Goal: Information Seeking & Learning: Learn about a topic

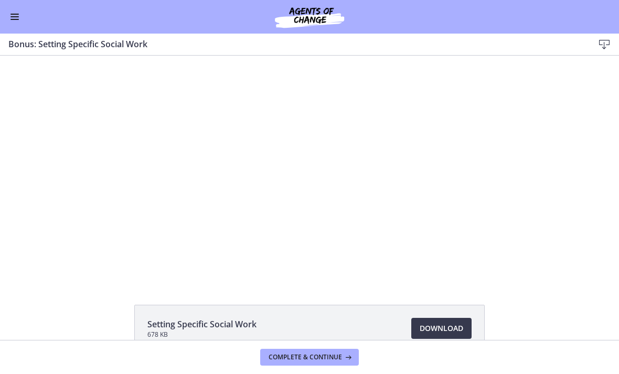
click at [262, 237] on div at bounding box center [310, 168] width 400 height 225
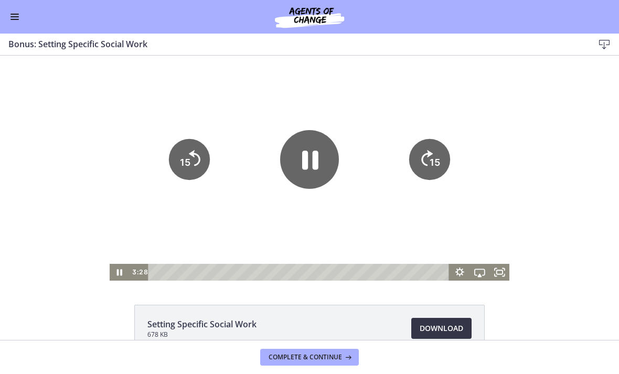
click at [432, 328] on span "Download Opens in a new window" at bounding box center [441, 328] width 44 height 13
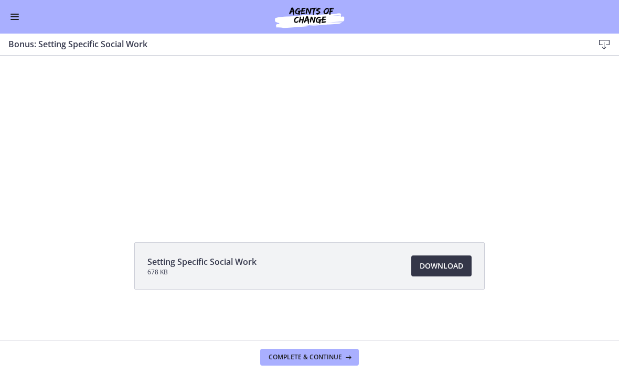
scroll to position [62, 0]
click at [304, 357] on span "Complete & continue" at bounding box center [304, 357] width 73 height 8
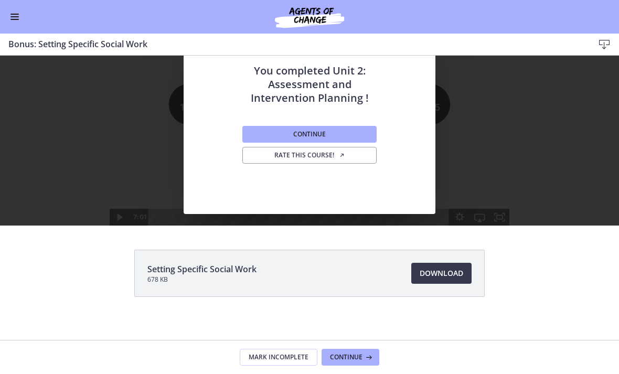
scroll to position [55, 0]
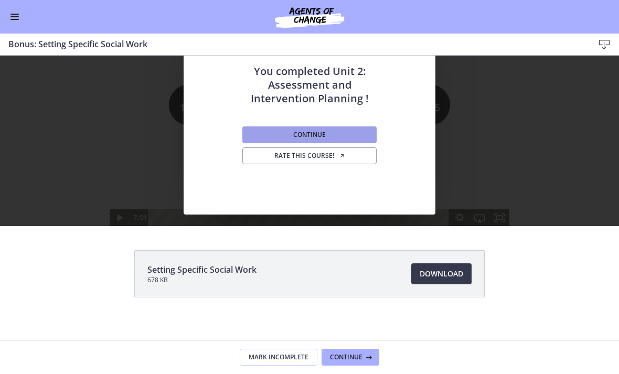
click at [293, 133] on span "Continue" at bounding box center [309, 135] width 32 height 8
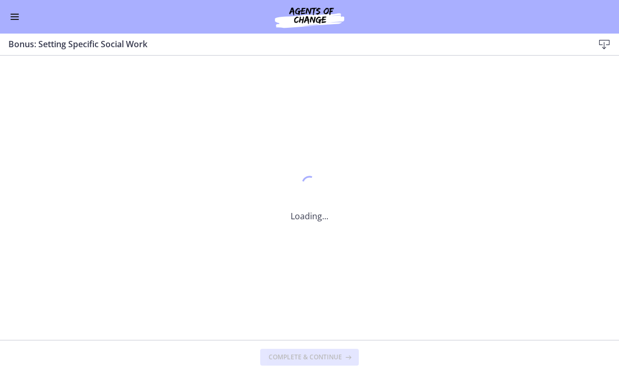
scroll to position [0, 0]
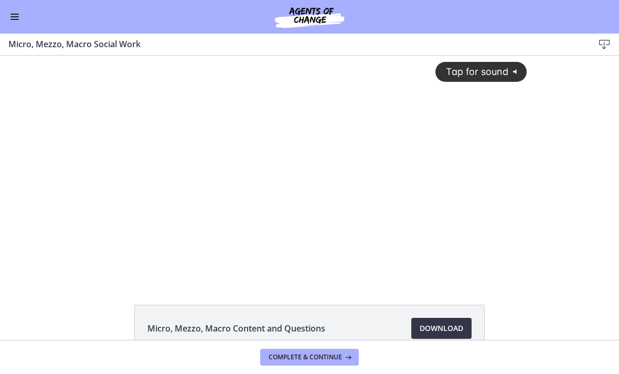
click at [445, 329] on span "Download Opens in a new window" at bounding box center [441, 328] width 44 height 13
click at [286, 358] on span "Complete & continue" at bounding box center [304, 357] width 73 height 8
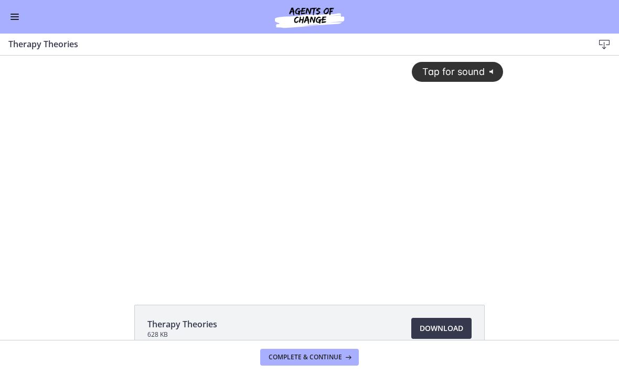
click at [168, 186] on div "Tap for sound @keyframes VOLUME_SMALL_WAVE_FLASH { 0% { opacity: 0; } 33% { opa…" at bounding box center [310, 160] width 400 height 208
click at [222, 194] on div at bounding box center [310, 168] width 400 height 225
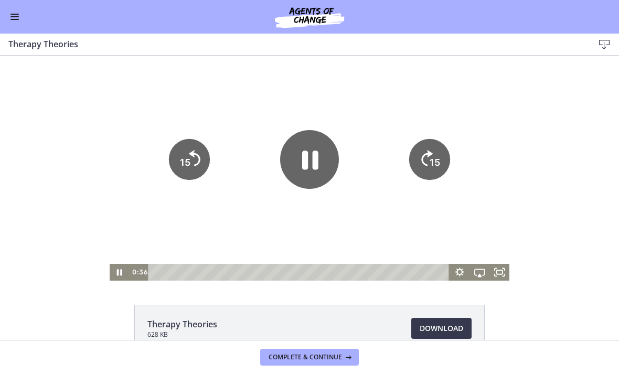
click at [301, 160] on icon "Pause" at bounding box center [309, 159] width 59 height 59
click at [294, 160] on icon "Play Video" at bounding box center [309, 159] width 59 height 59
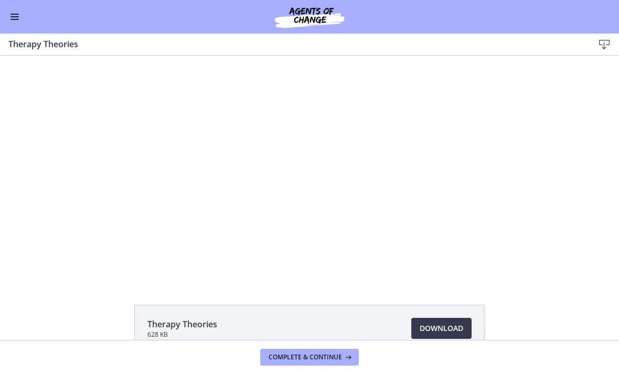
click at [17, 16] on button "Enable menu" at bounding box center [14, 16] width 13 height 13
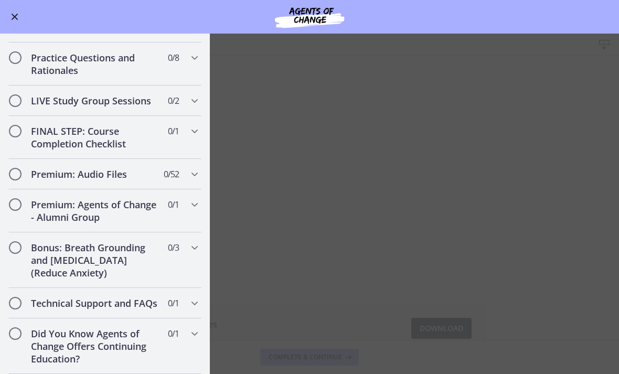
scroll to position [865, 0]
click at [191, 127] on icon "Chapters" at bounding box center [194, 131] width 13 height 13
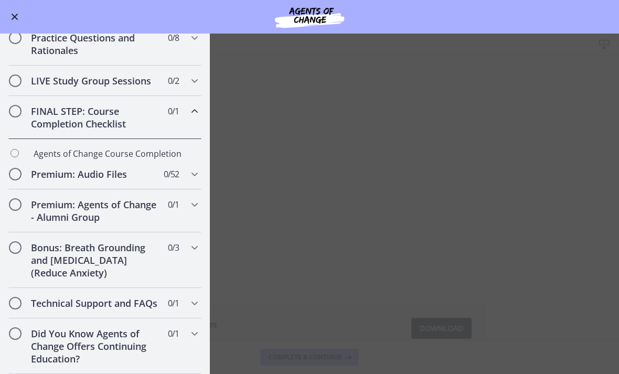
scroll to position [517, 0]
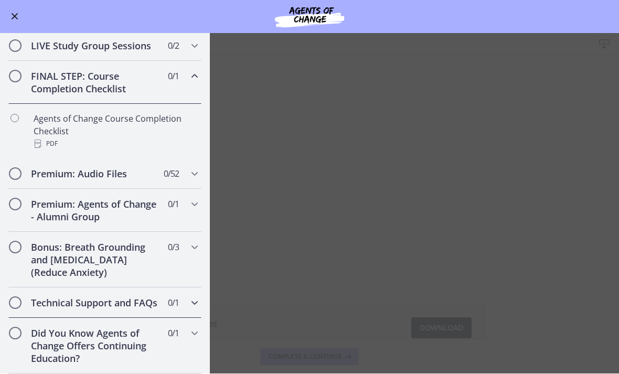
click at [176, 298] on span "0 / 1 Completed" at bounding box center [173, 303] width 11 height 13
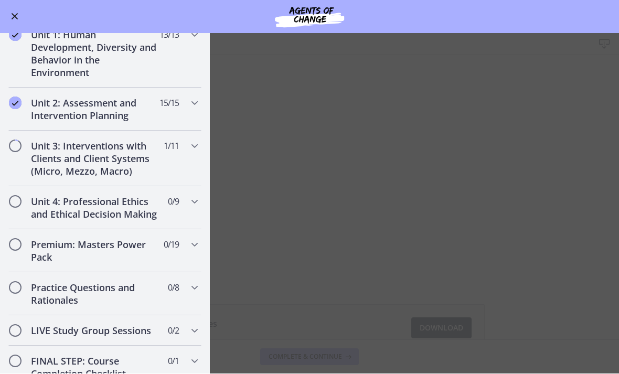
scroll to position [229, 0]
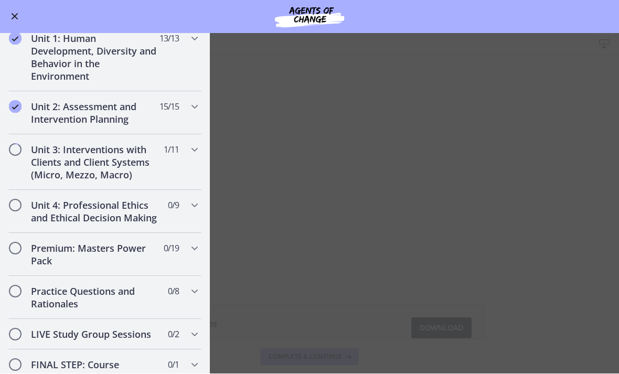
click at [321, 238] on main "Therapy Theories Download Enable fullscreen Therapy Theories 628 KB Download Op…" at bounding box center [309, 204] width 619 height 340
click at [252, 234] on main "Therapy Theories Download Enable fullscreen Therapy Theories 628 KB Download Op…" at bounding box center [309, 204] width 619 height 340
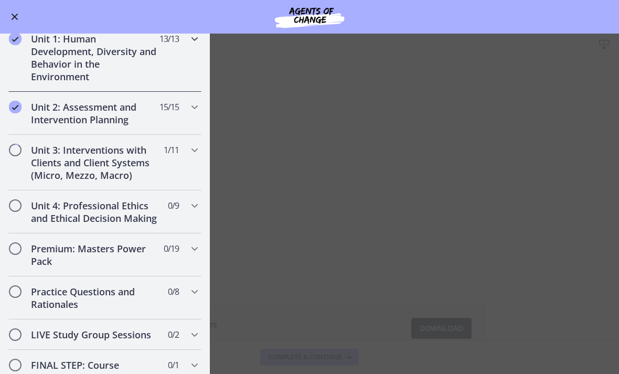
click at [59, 75] on h2 "Unit 1: Human Development, Diversity and Behavior in the Environment" at bounding box center [95, 57] width 128 height 50
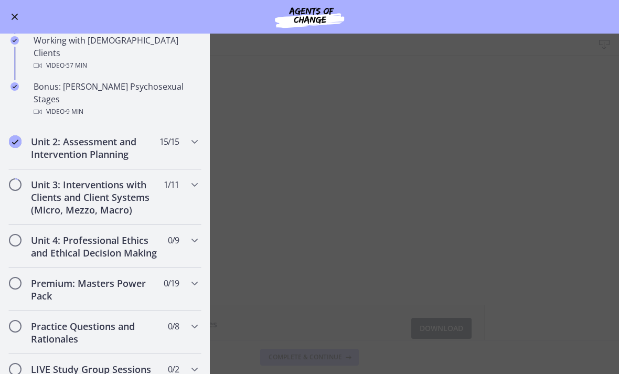
scroll to position [726, 0]
click at [38, 136] on h2 "Unit 2: Assessment and Intervention Planning" at bounding box center [95, 148] width 128 height 25
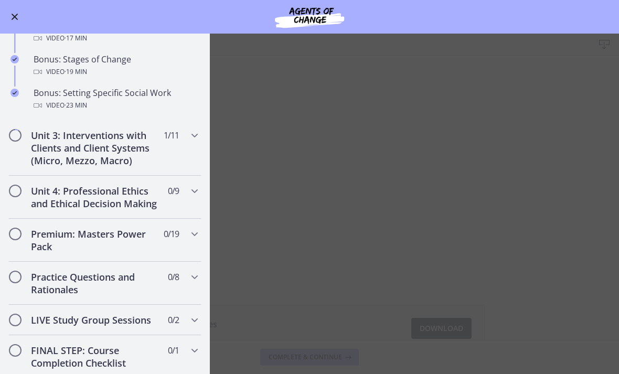
scroll to position [881, 0]
click at [31, 143] on h2 "Unit 3: Interventions with Clients and Client Systems (Micro, Mezzo, Macro)" at bounding box center [95, 148] width 128 height 38
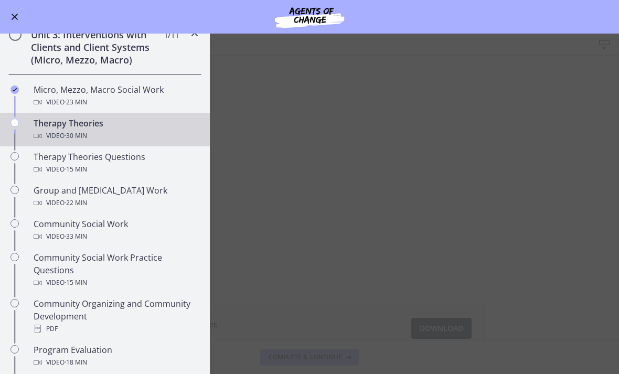
scroll to position [341, 0]
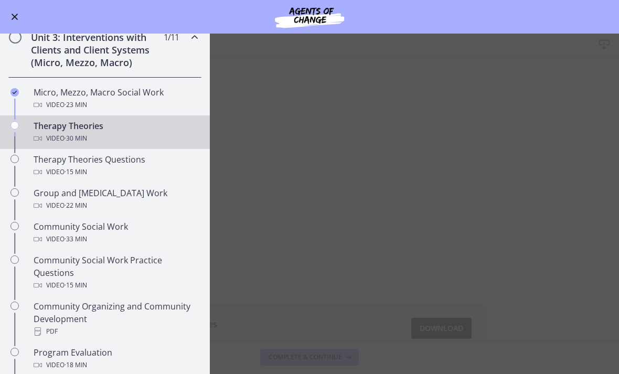
click at [41, 135] on icon "Chapters" at bounding box center [38, 138] width 8 height 8
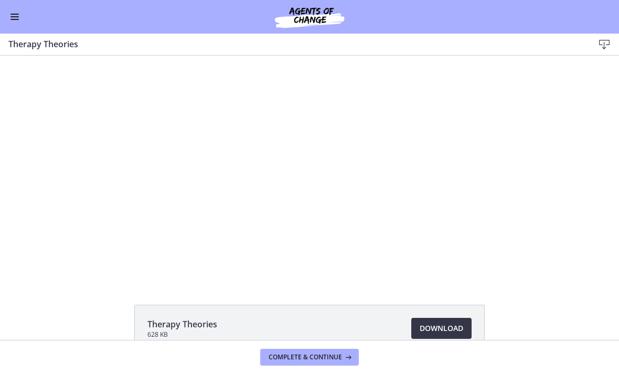
click at [447, 322] on span "Download Opens in a new window" at bounding box center [441, 328] width 44 height 13
click at [191, 193] on div at bounding box center [310, 168] width 400 height 225
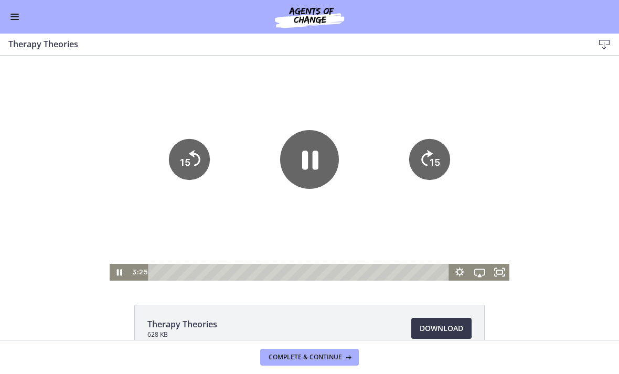
click at [299, 151] on icon "Pause" at bounding box center [309, 159] width 59 height 59
